Goal: Task Accomplishment & Management: Manage account settings

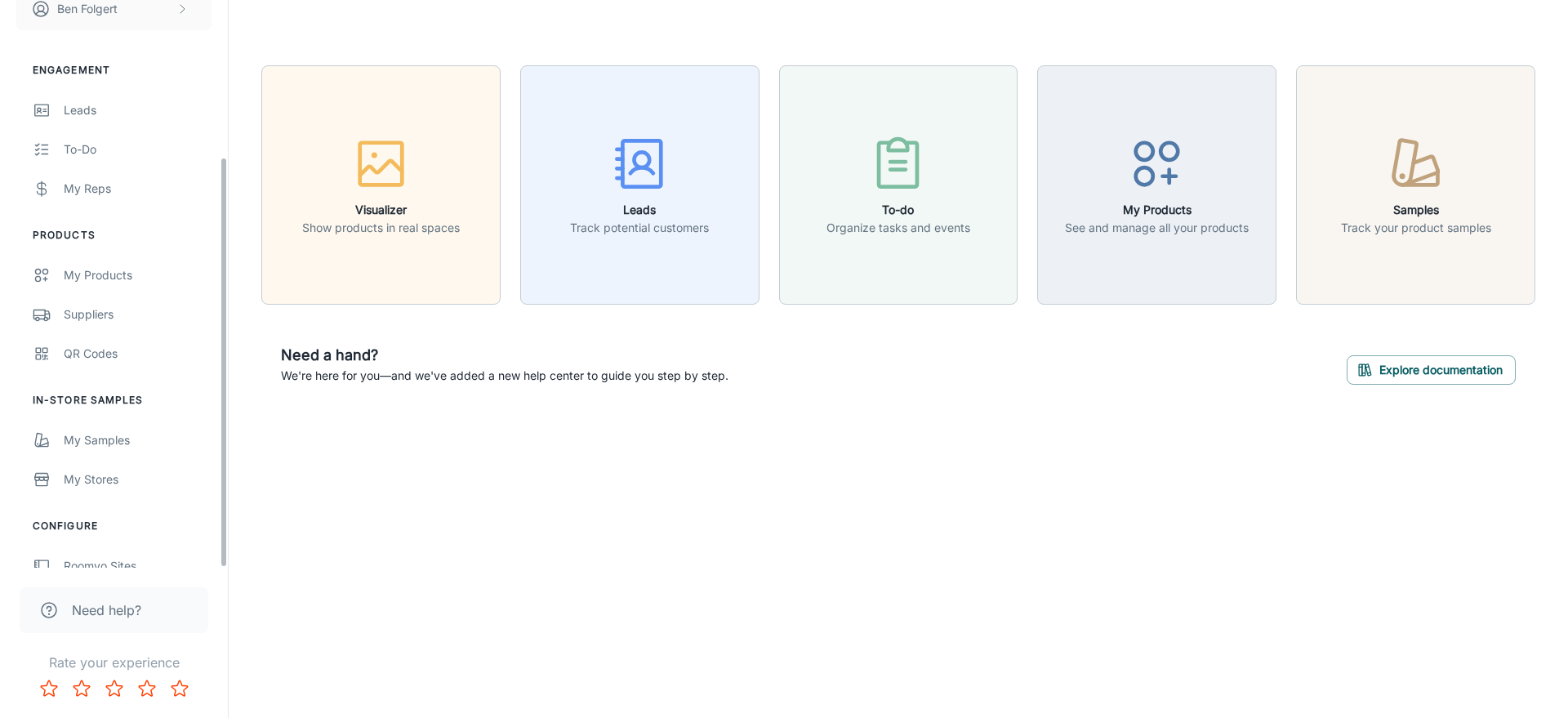
scroll to position [216, 0]
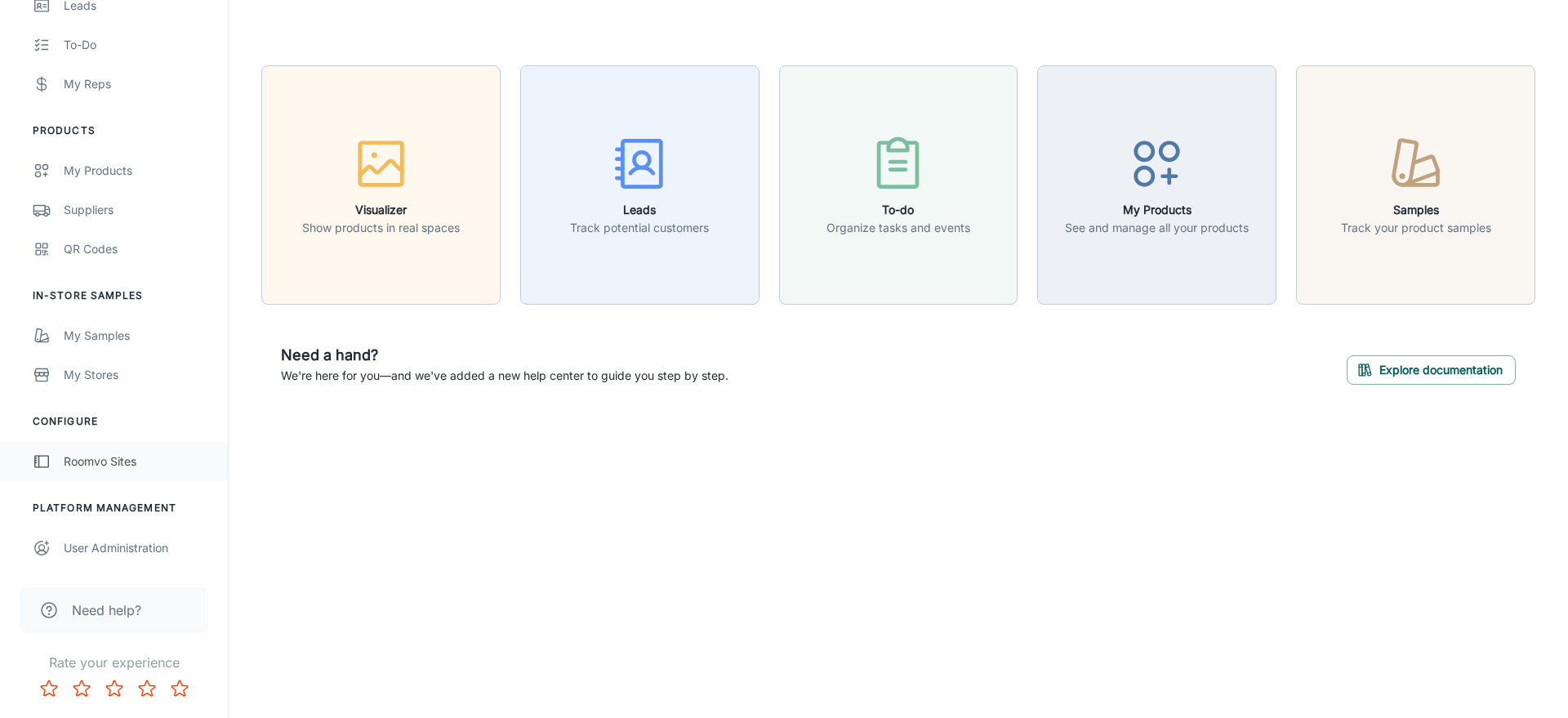
click at [98, 461] on div "Roomvo Sites" at bounding box center [138, 461] width 148 height 18
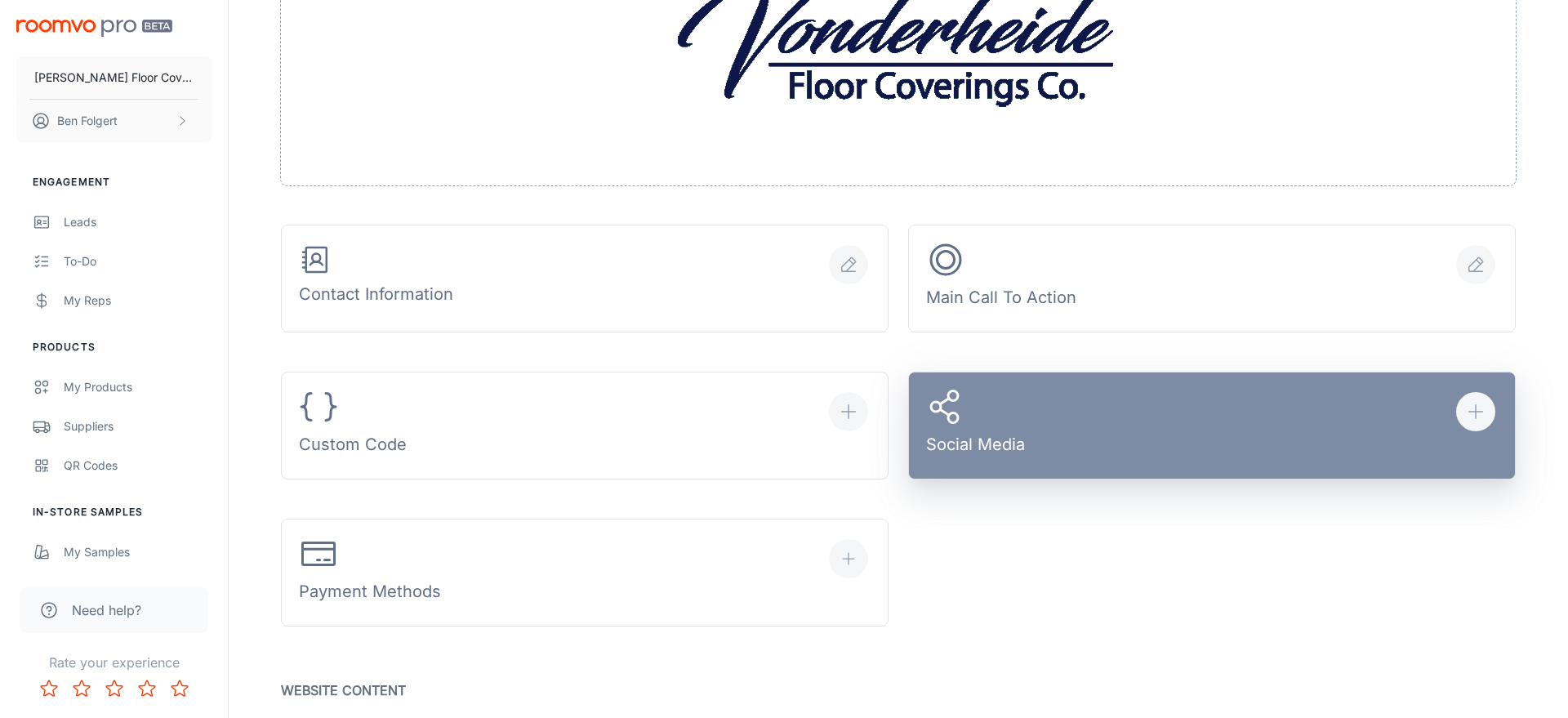
scroll to position [524, 0]
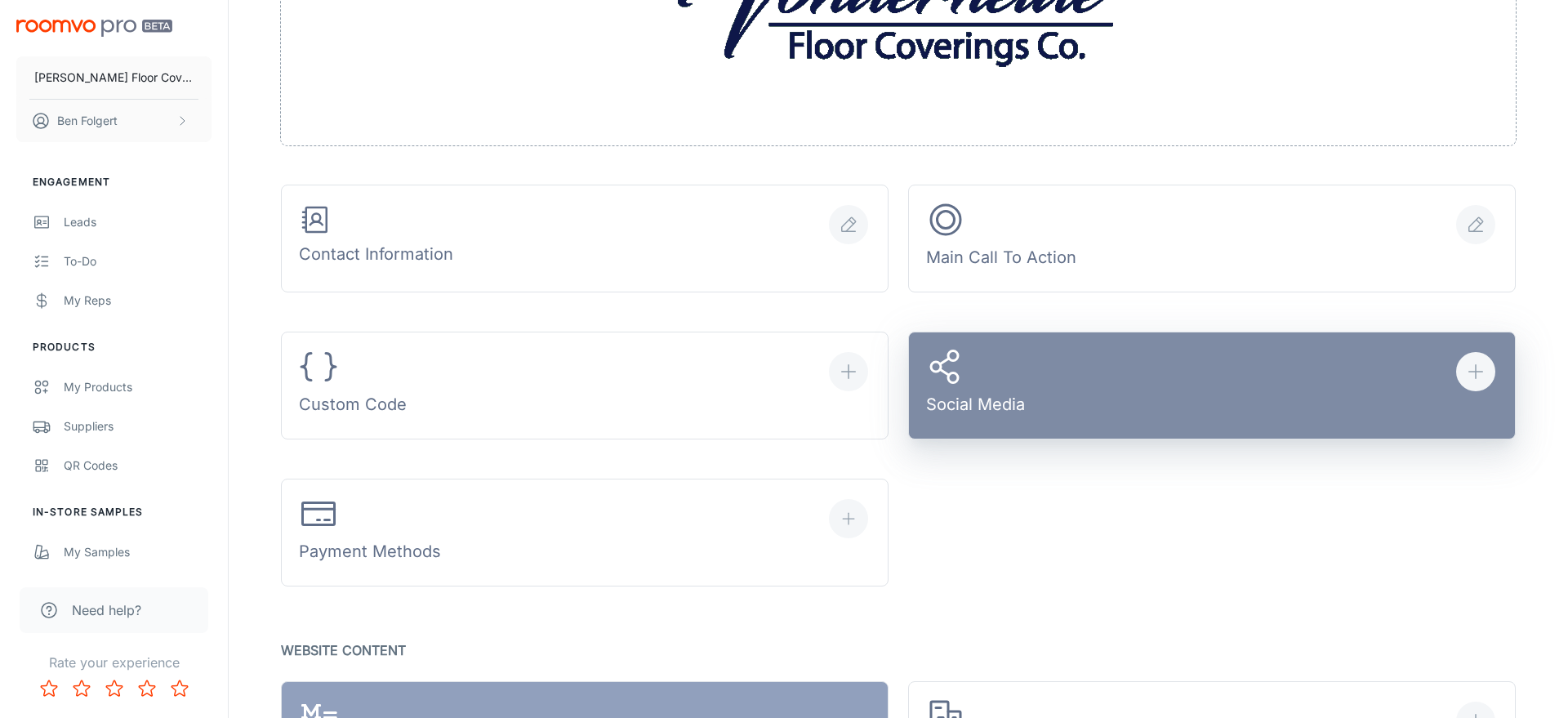
click at [1031, 387] on button "Social Media" at bounding box center [1212, 385] width 608 height 108
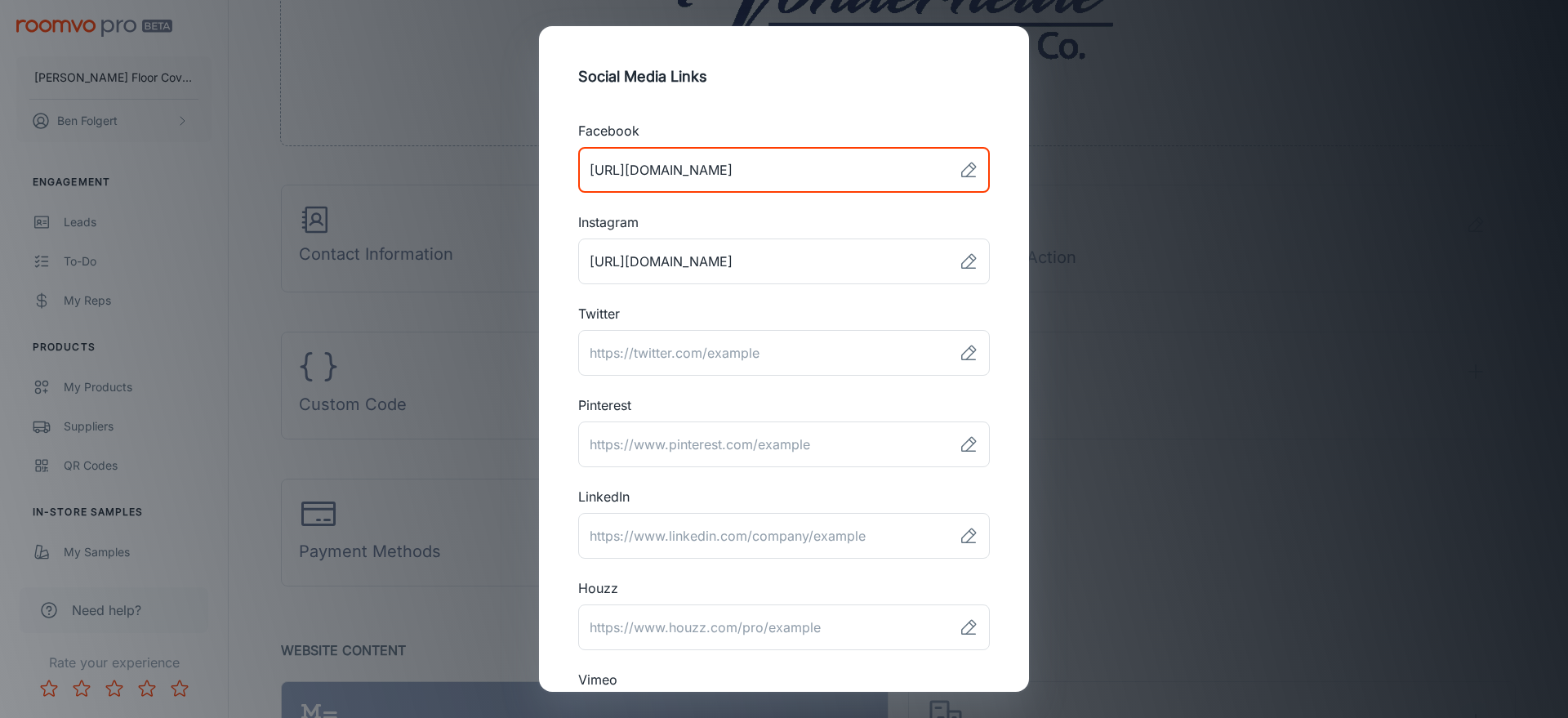
click at [917, 173] on input "link" at bounding box center [764, 170] width 374 height 46
paste input "https://www.facebook.com/VonderheideFloorCoverings/"
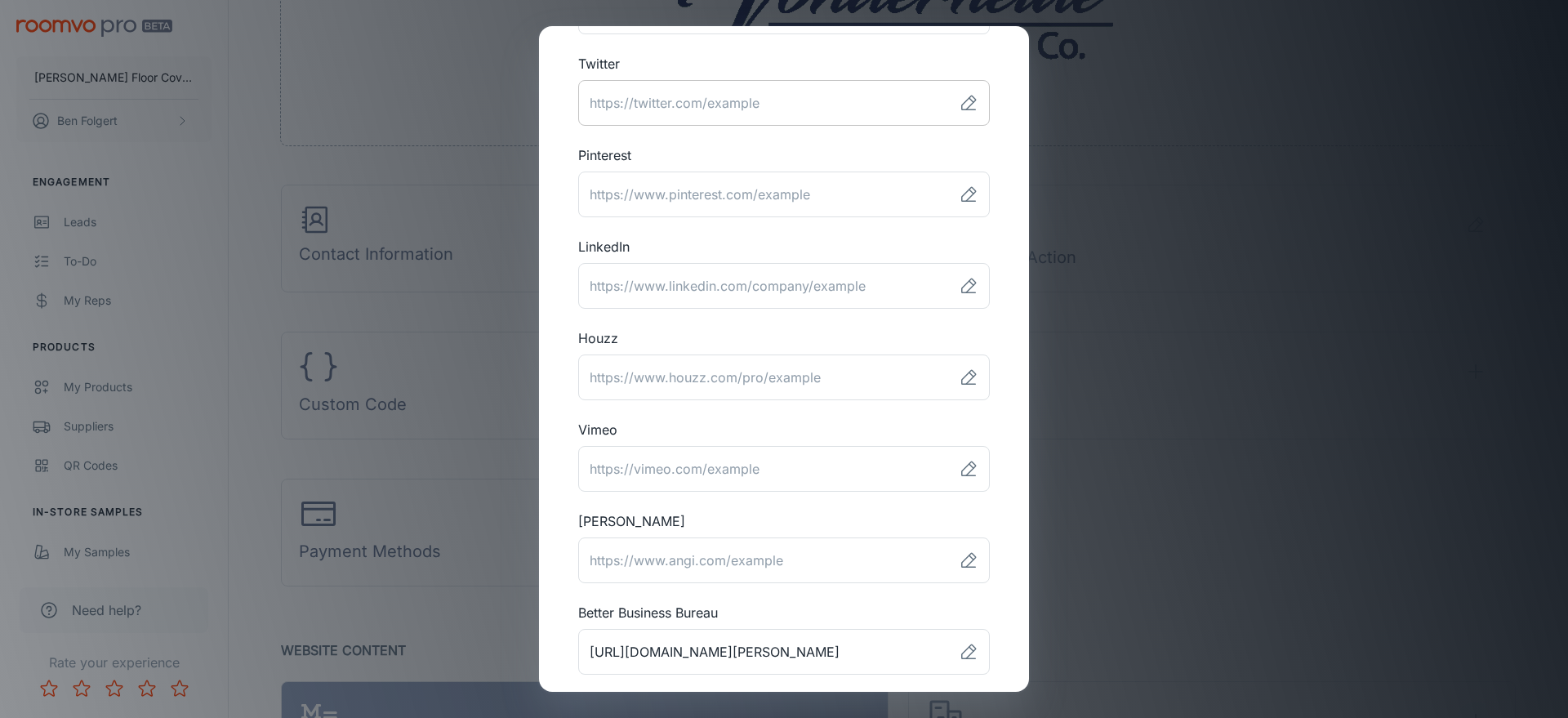
scroll to position [432, 0]
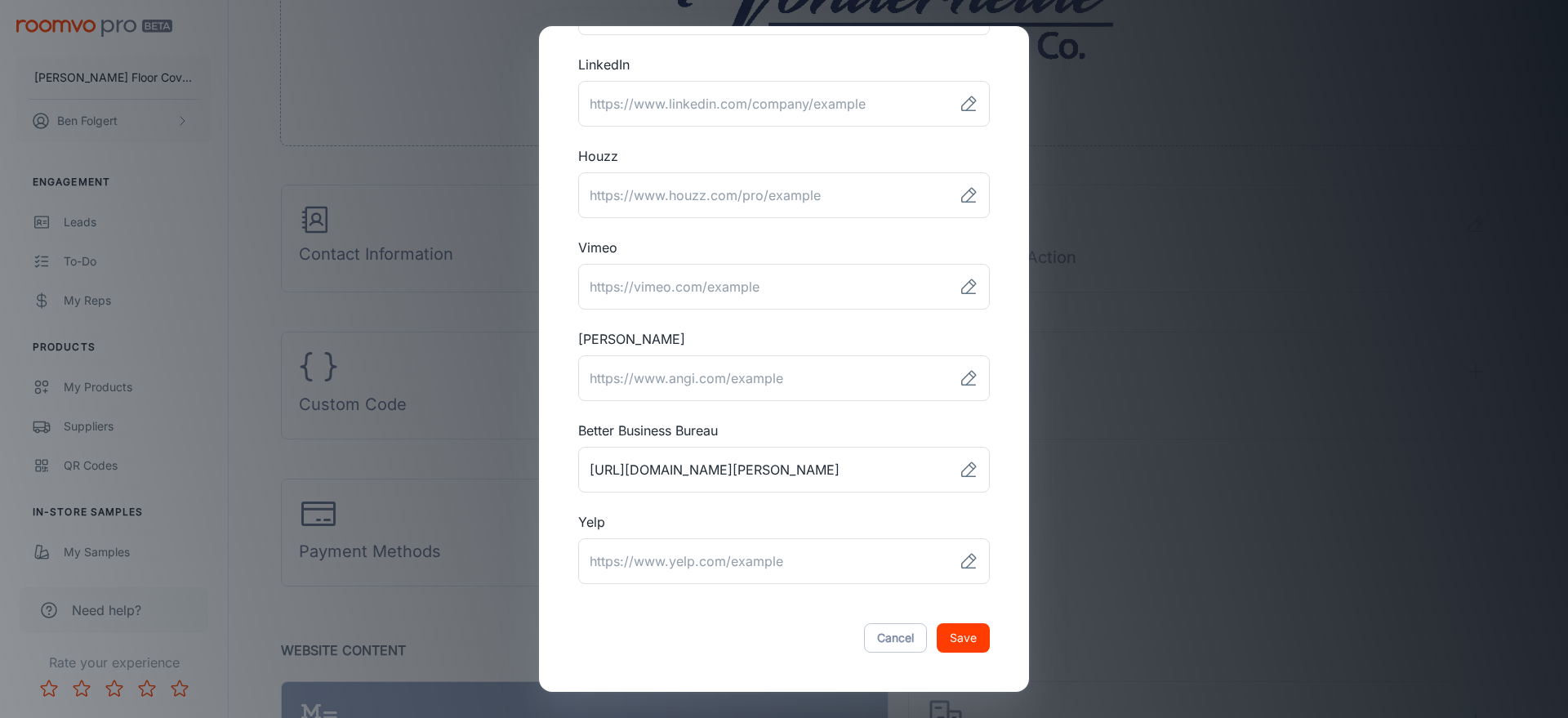
type input "https://www.facebook.com/VonderheideFloorCoverings/"
click at [965, 643] on button "Save" at bounding box center [963, 638] width 54 height 30
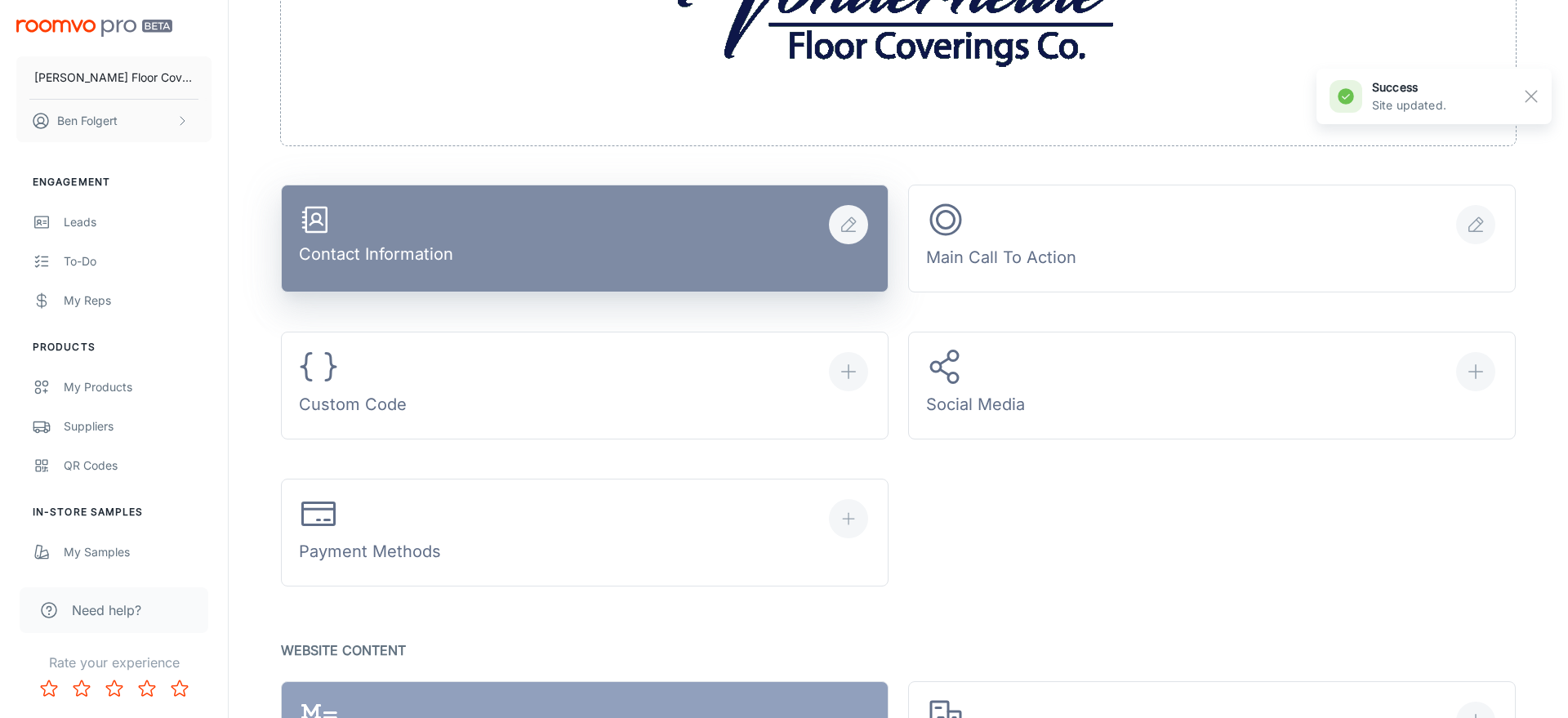
scroll to position [0, 0]
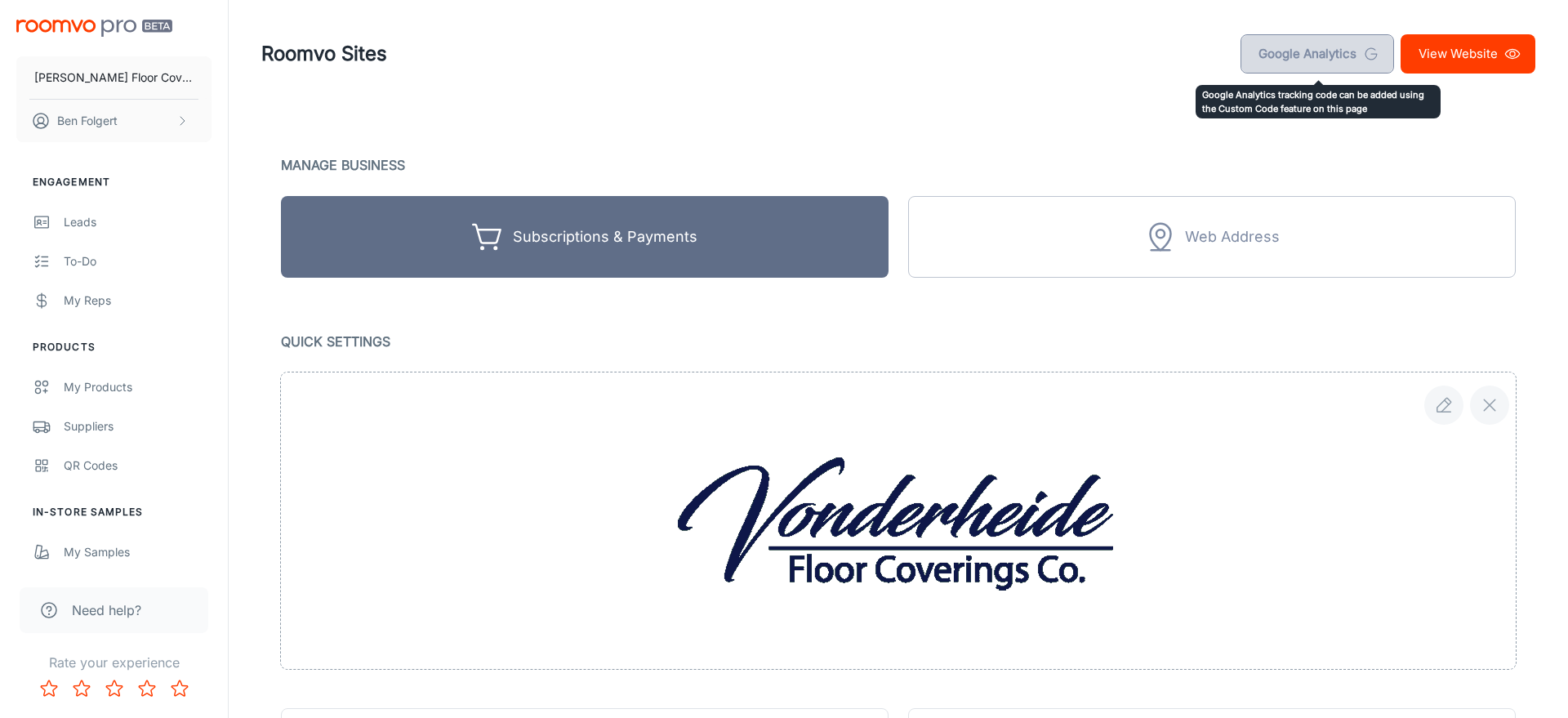
click at [1337, 48] on link "Google Analytics" at bounding box center [1317, 54] width 154 height 39
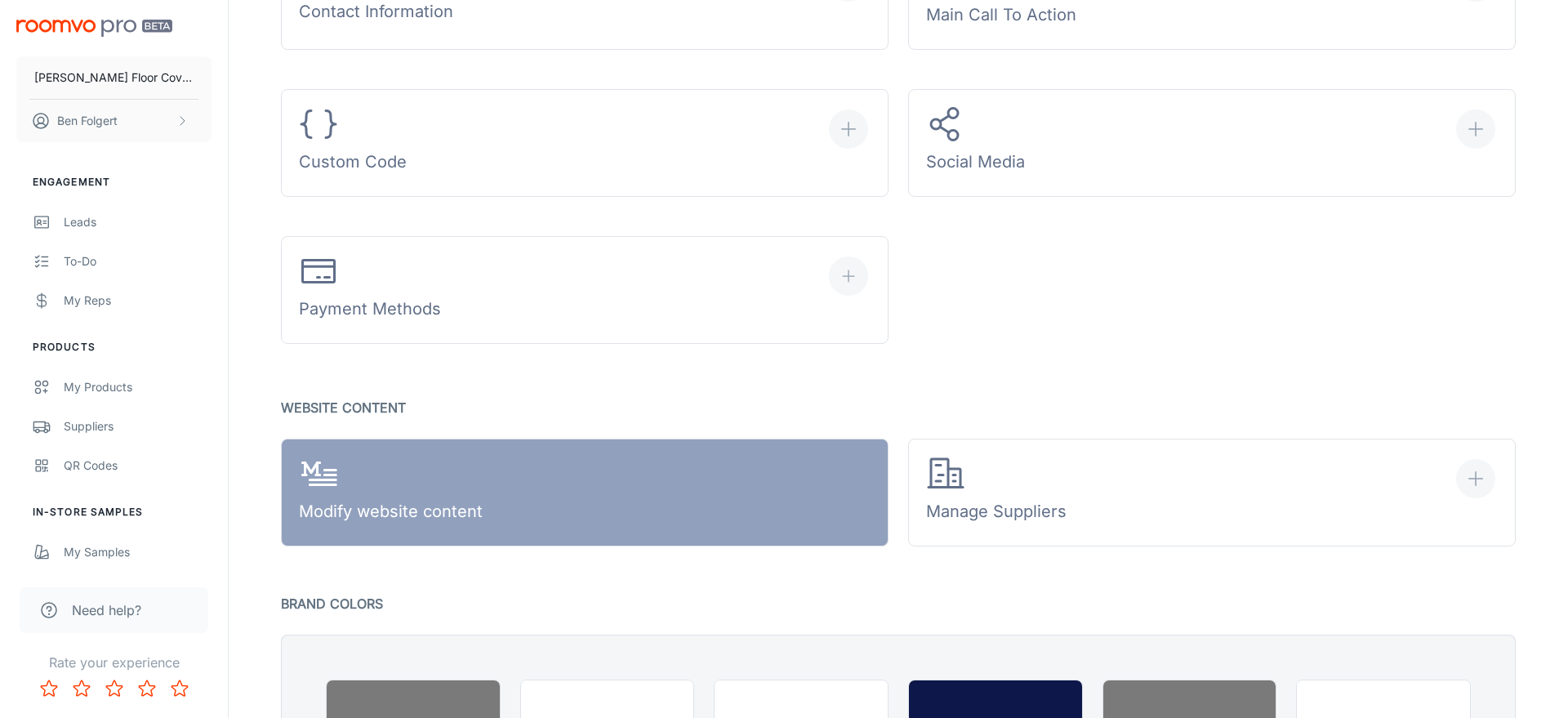
scroll to position [659, 0]
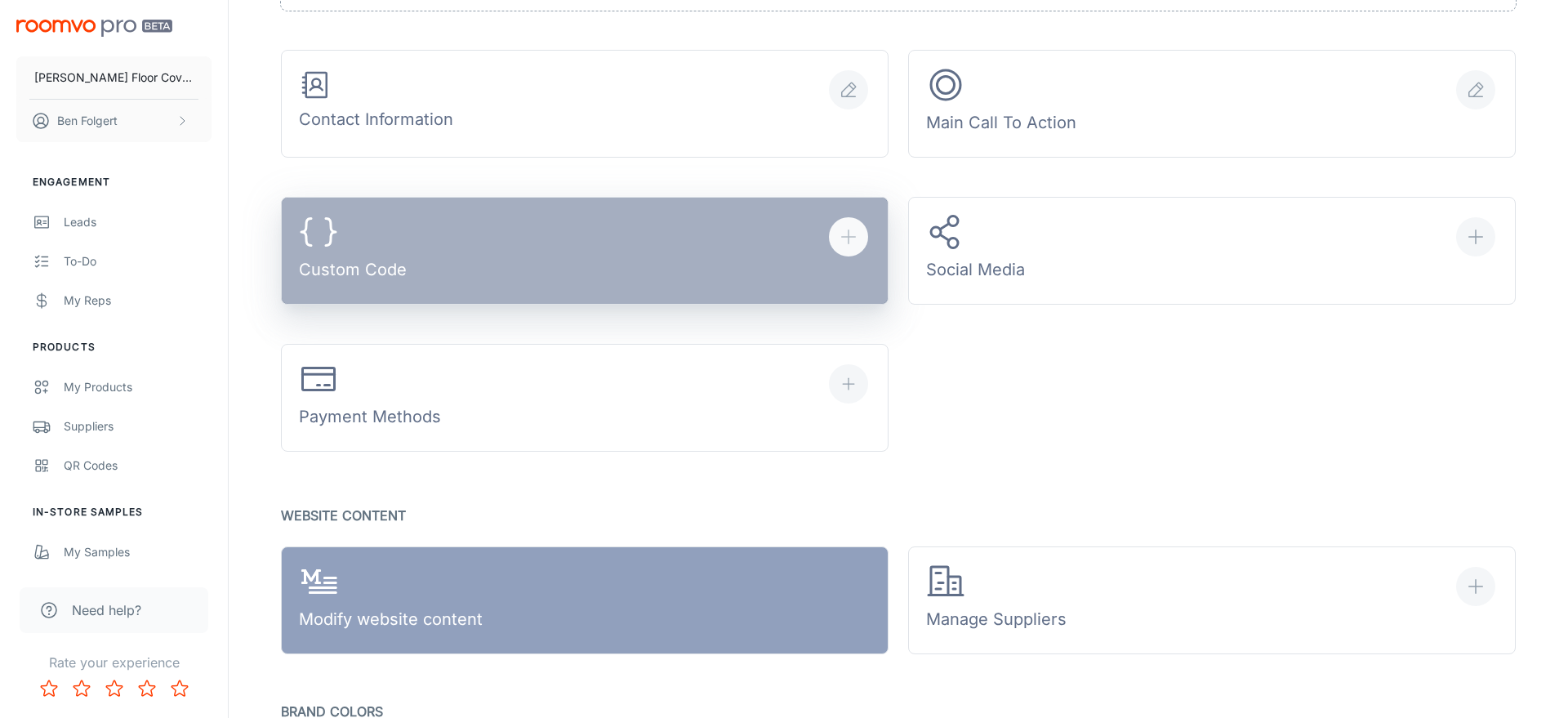
click at [697, 258] on button "Custom Code" at bounding box center [585, 250] width 608 height 108
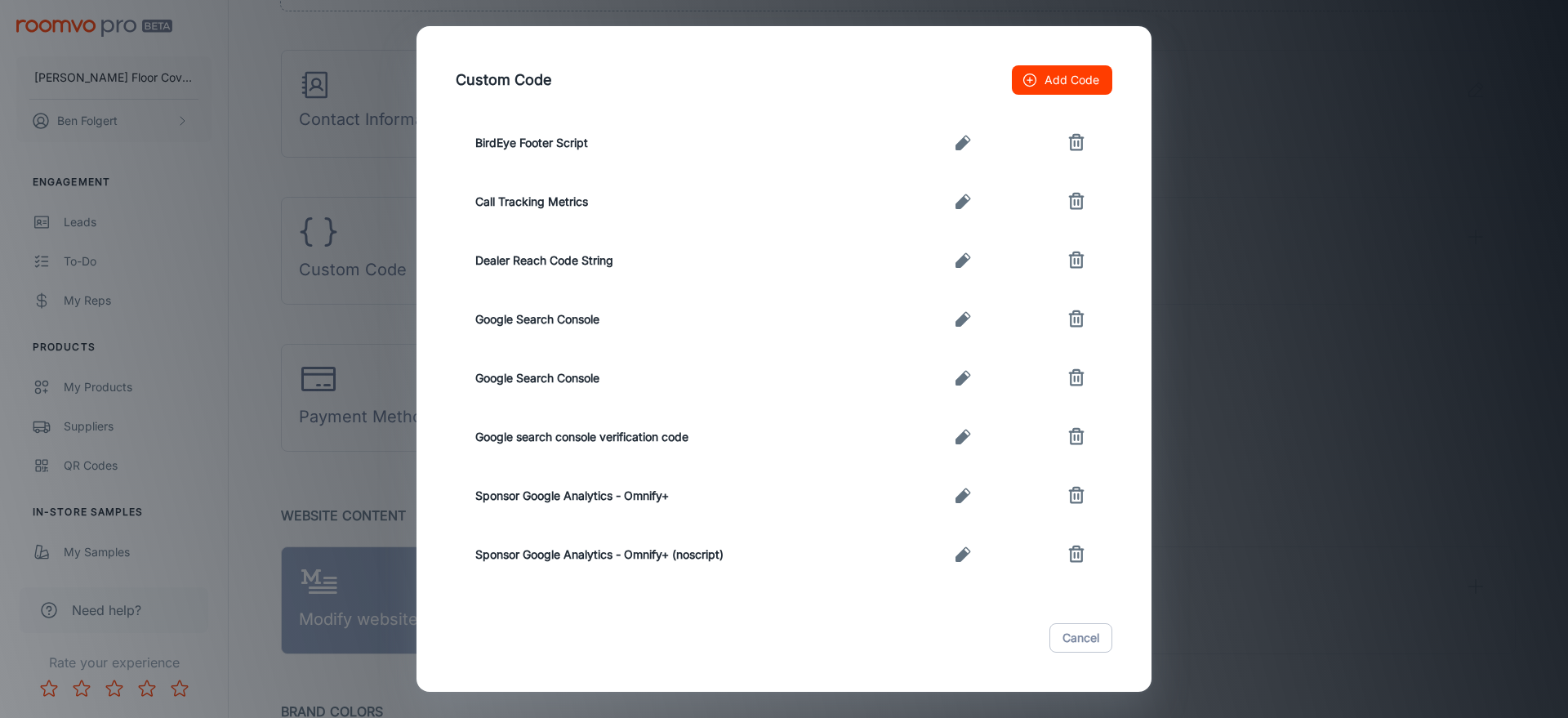
scroll to position [0, 0]
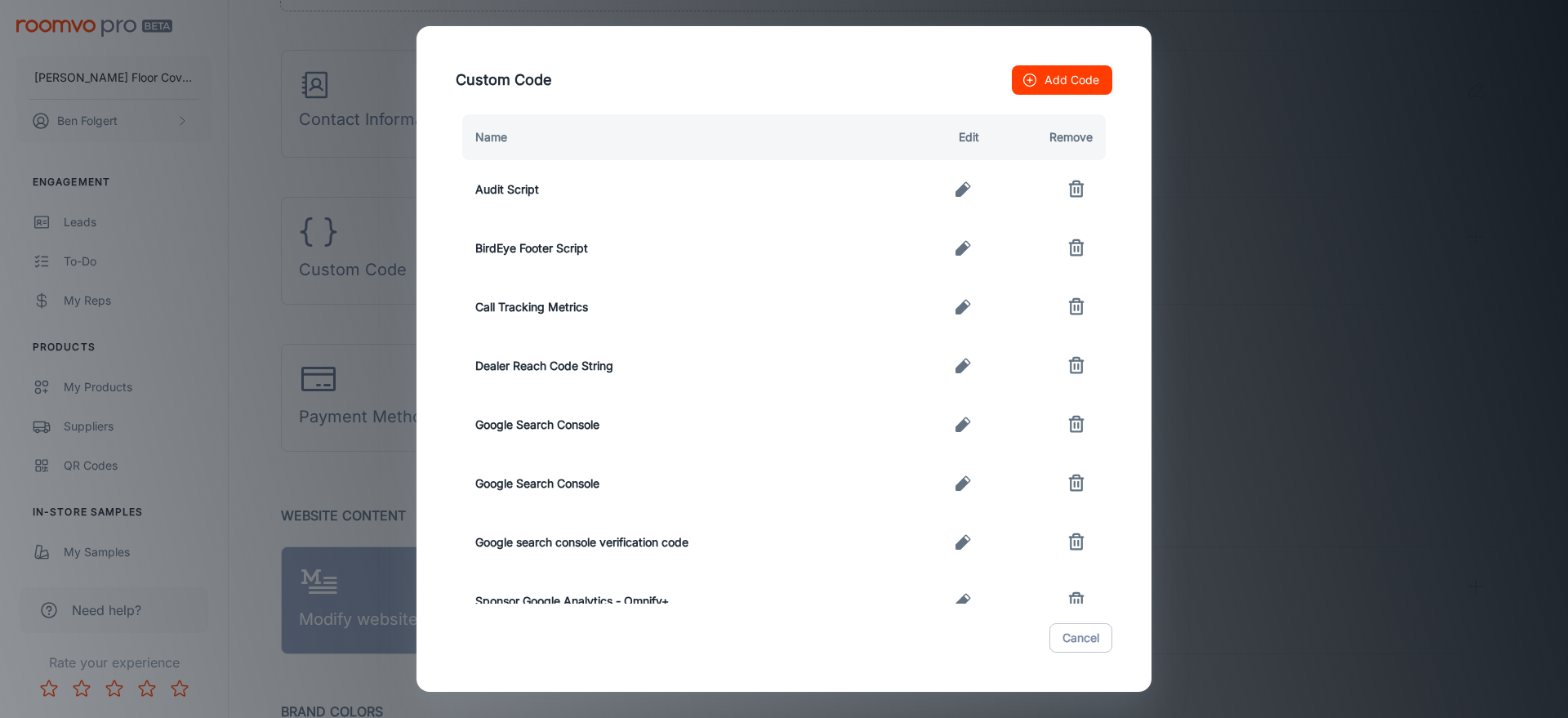
click at [1048, 76] on button "Add Code" at bounding box center [1062, 79] width 100 height 30
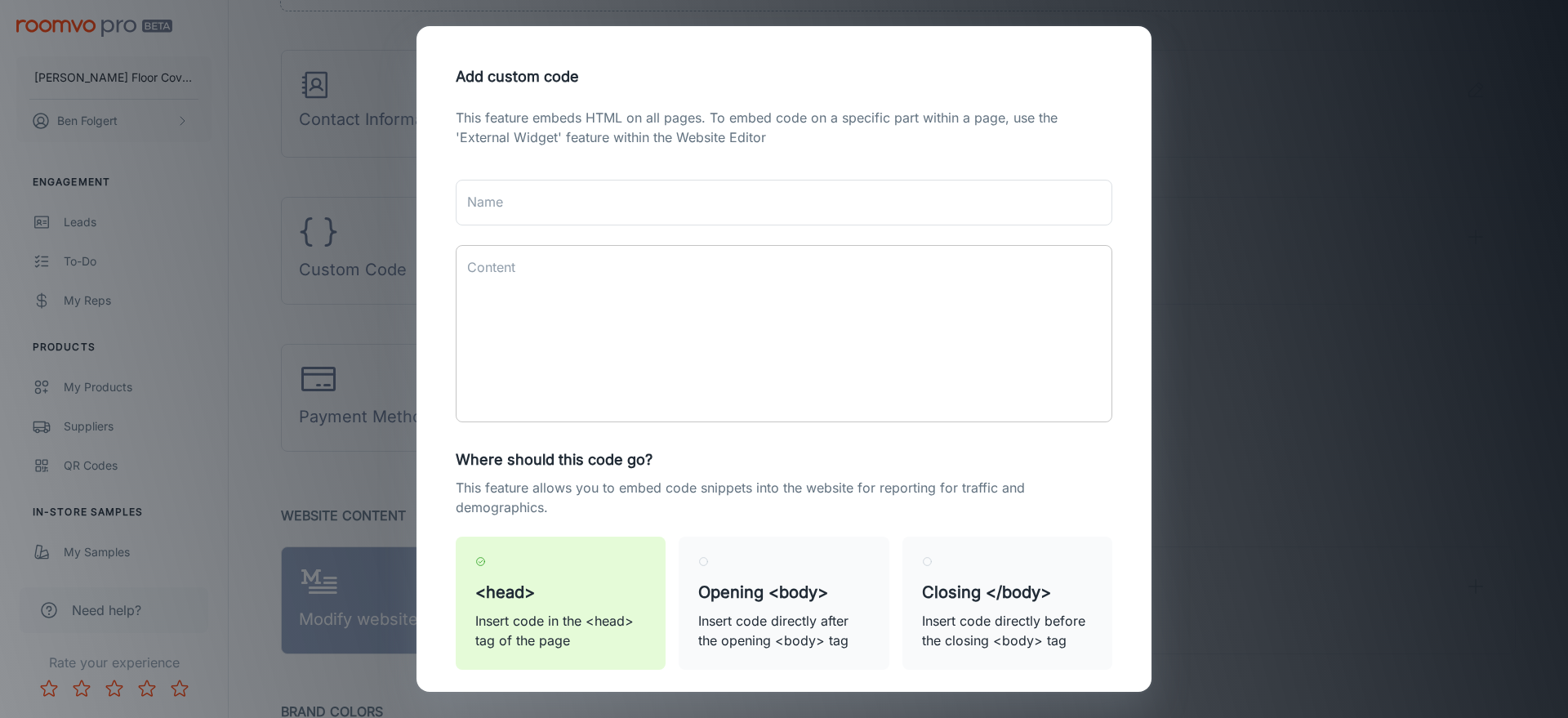
click at [604, 278] on textarea "Content" at bounding box center [784, 334] width 634 height 150
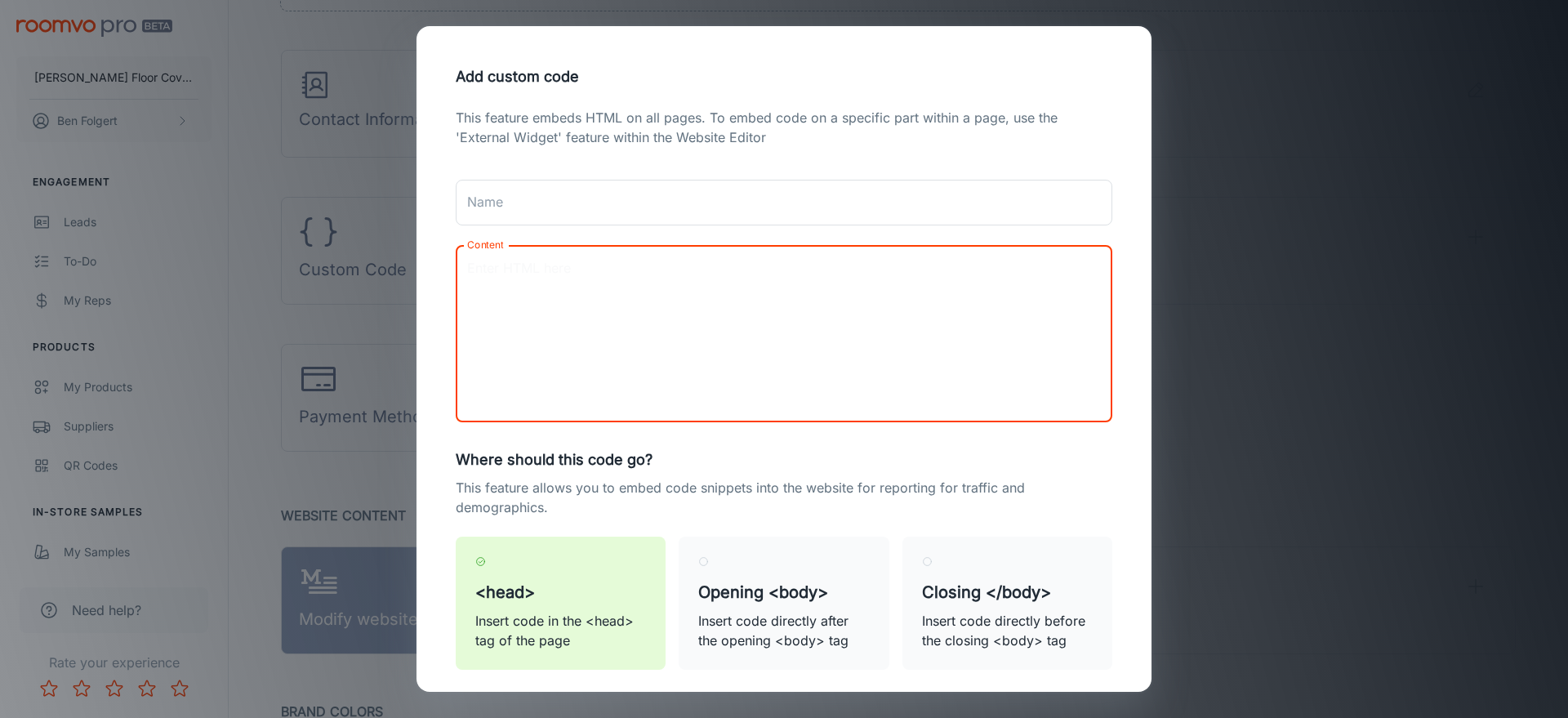
paste textarea "<!-- Google tag (gtag.js) --> <script async src="https://www.googletagmanager.c…"
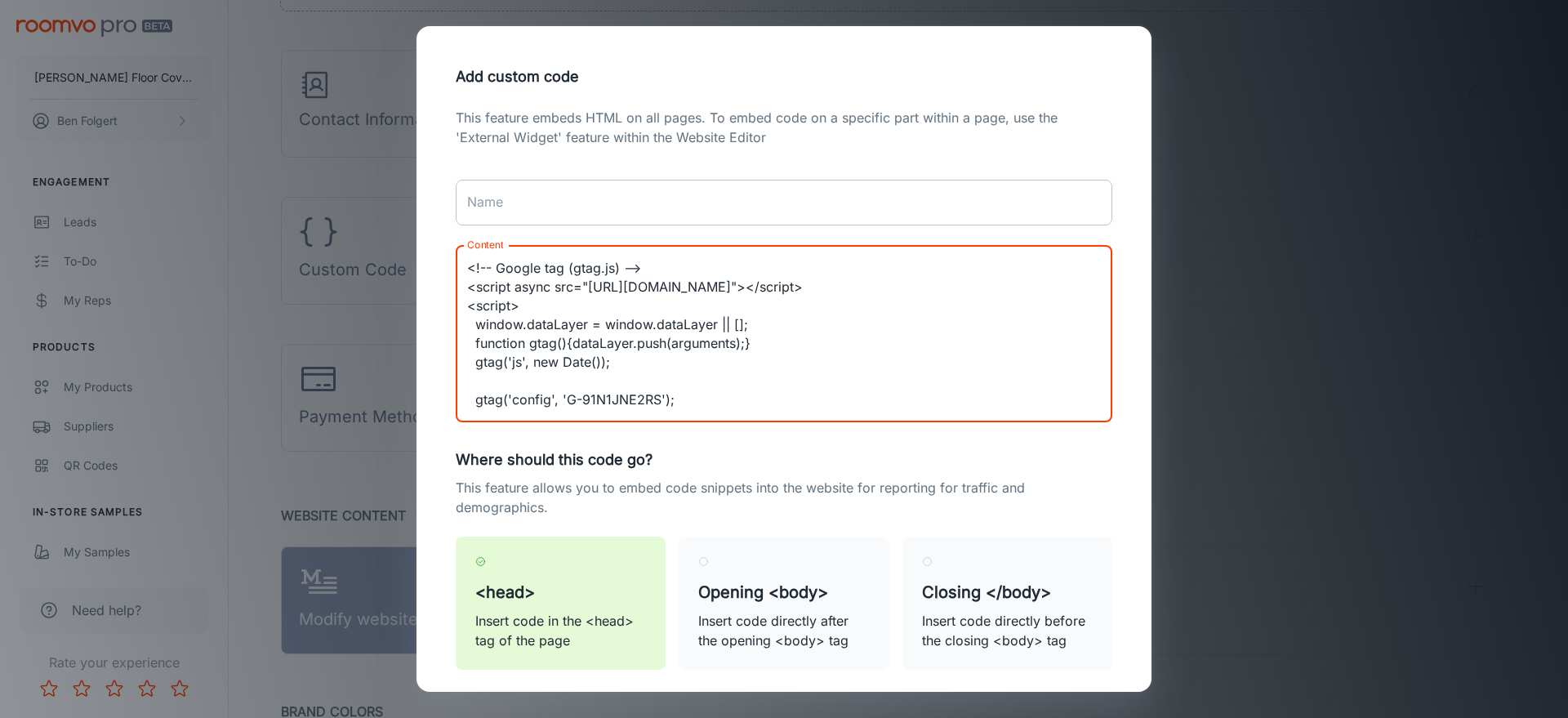
scroll to position [18, 0]
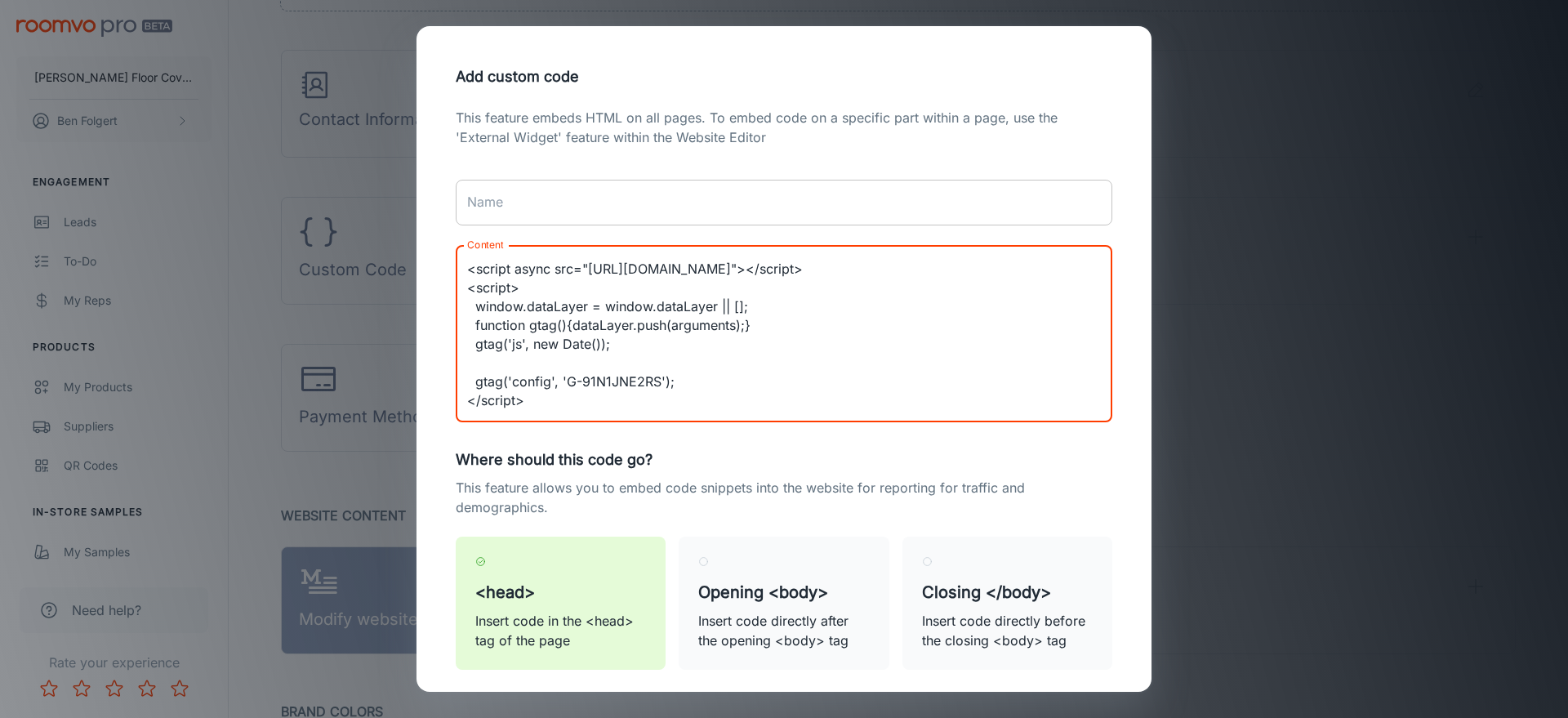
type textarea "<!-- Google tag (gtag.js) --> <script async src="https://www.googletagmanager.c…"
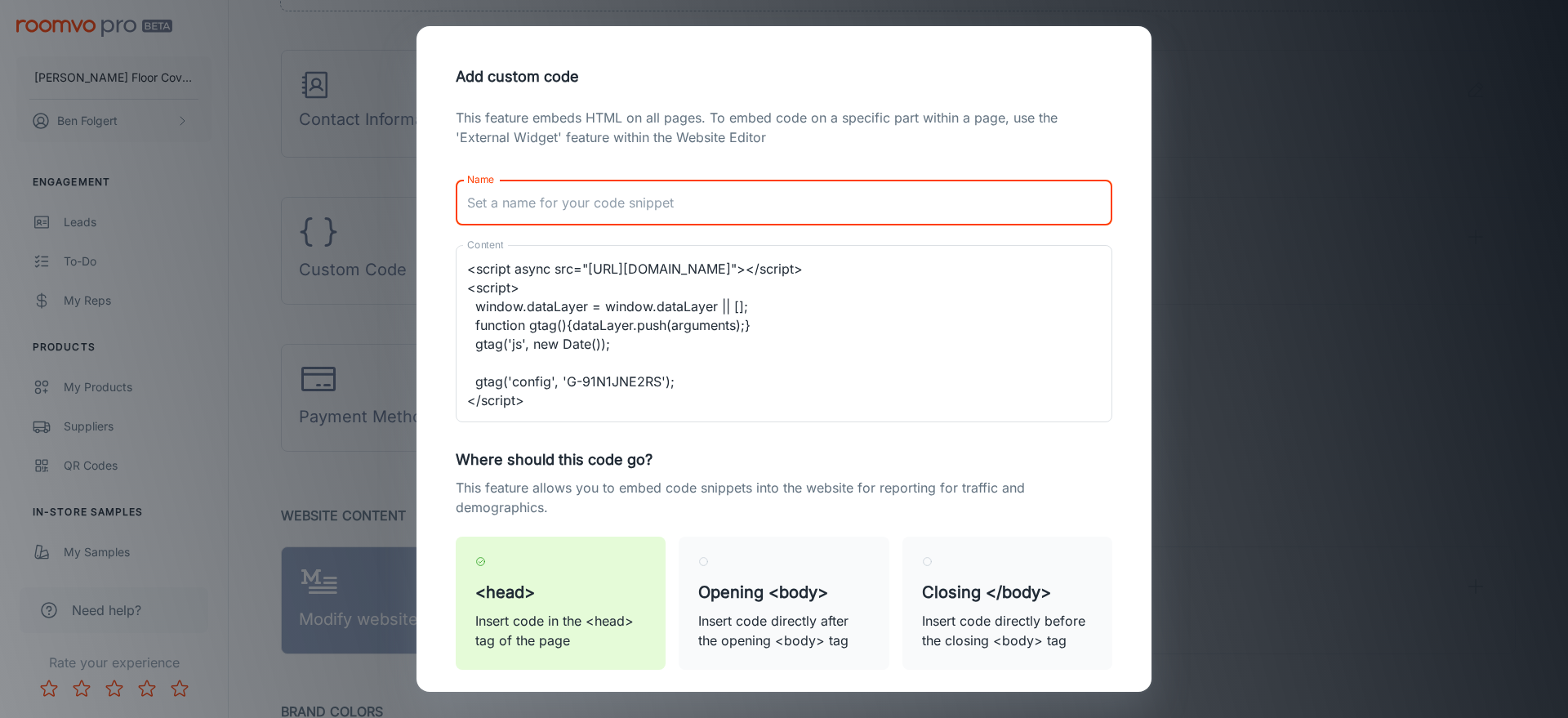
click at [592, 200] on input "Name" at bounding box center [784, 203] width 656 height 46
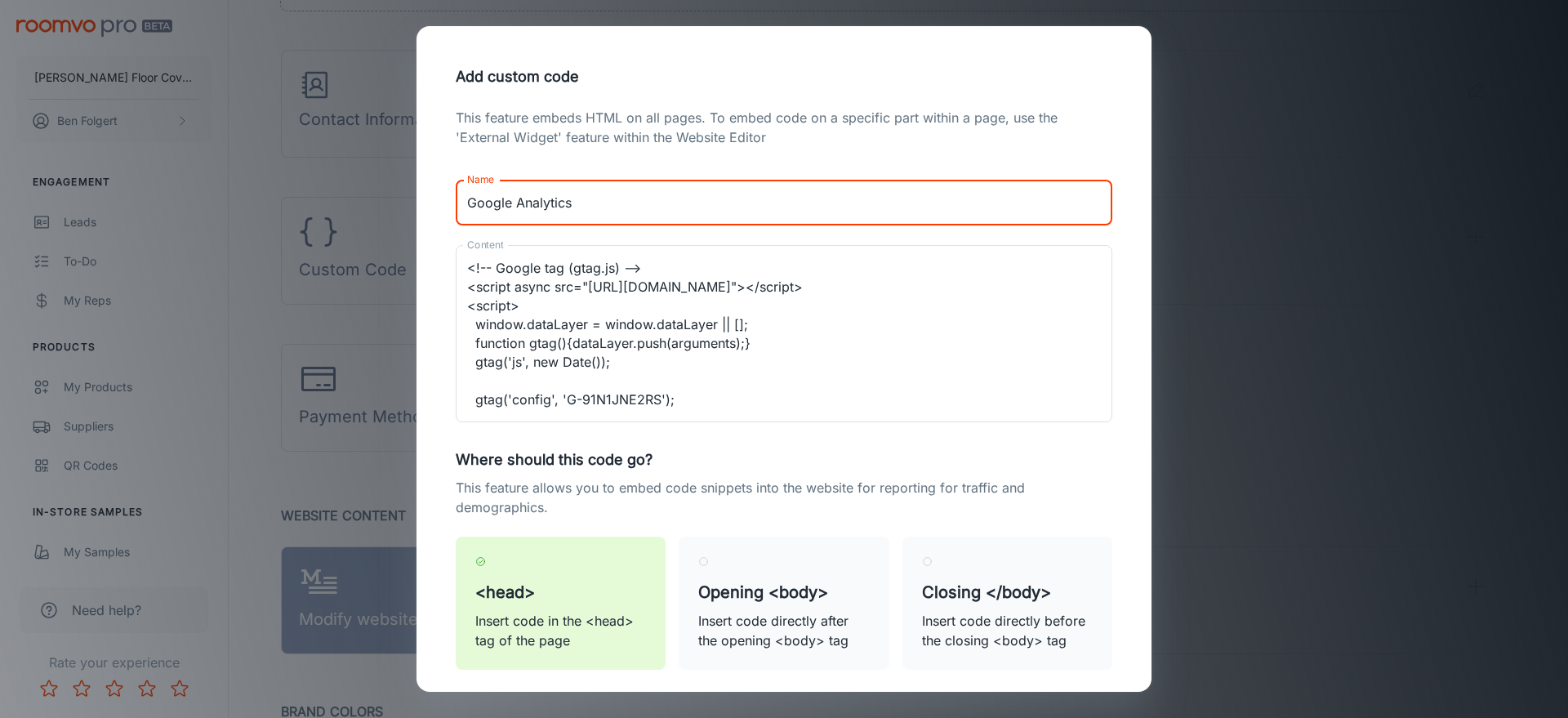
scroll to position [86, 0]
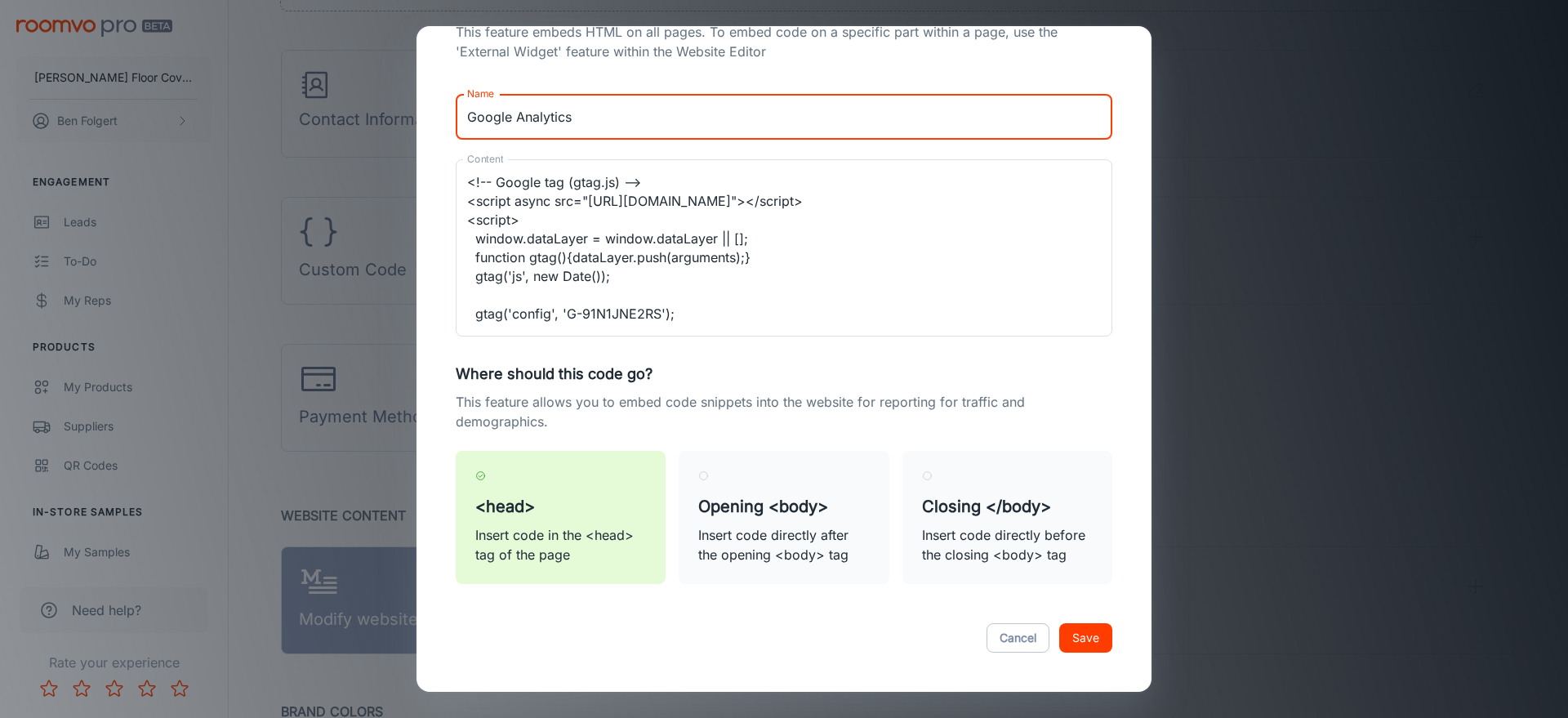
type input "Google Analytics"
click at [1106, 637] on button "Save" at bounding box center [1085, 638] width 54 height 30
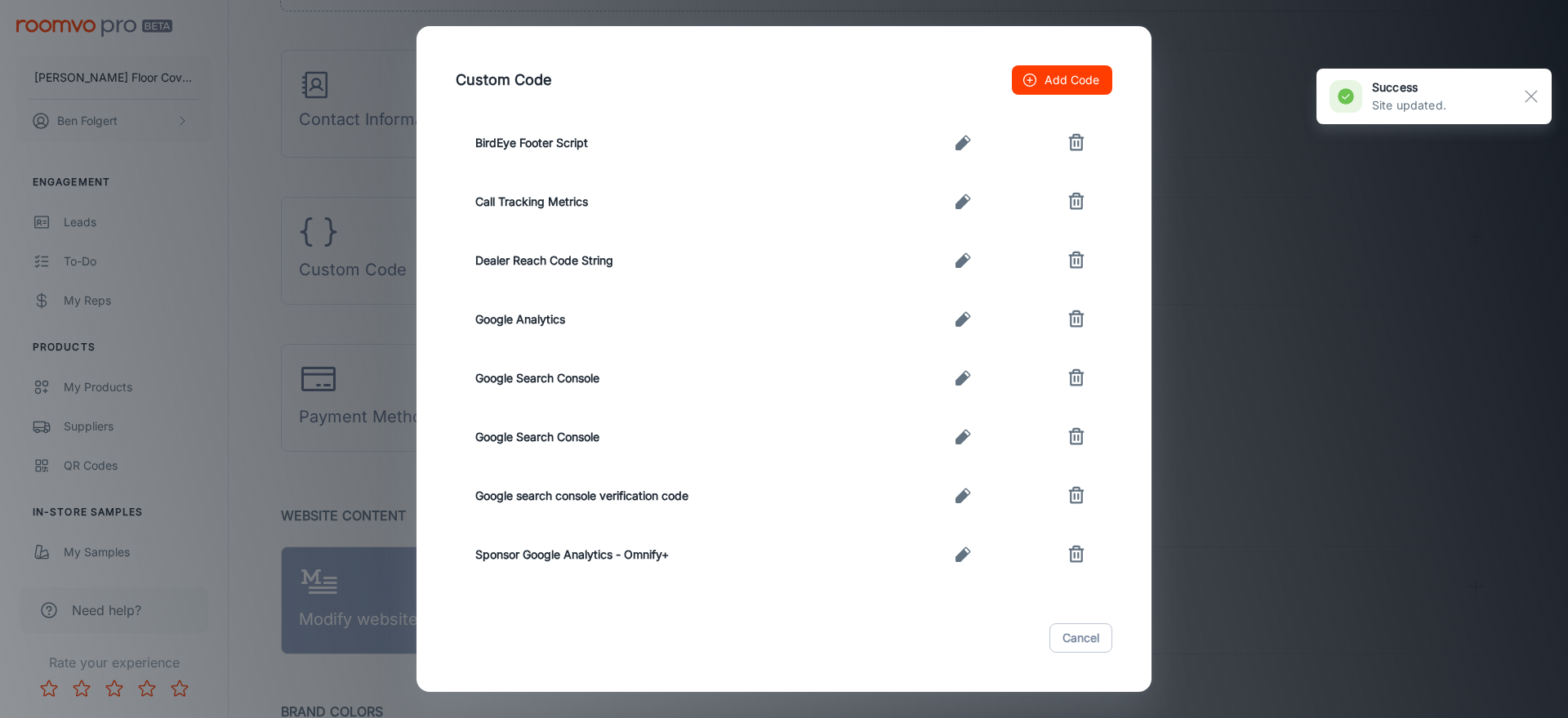
scroll to position [106, 0]
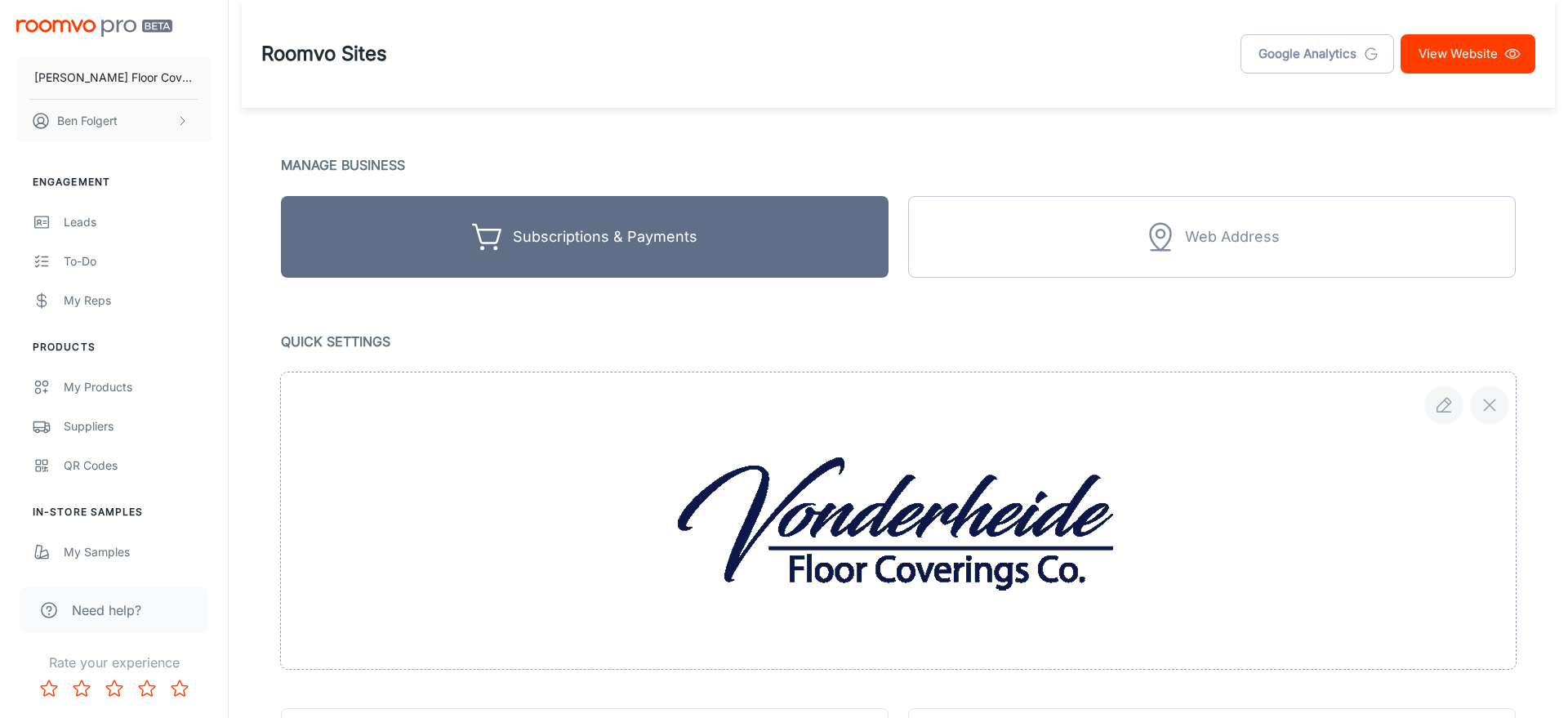
scroll to position [709, 0]
